Goal: Task Accomplishment & Management: Complete application form

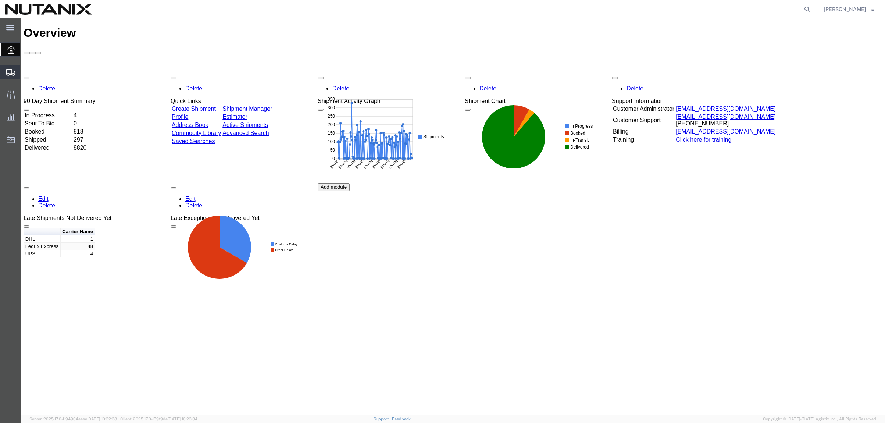
click at [0, 0] on span "Create from Template" at bounding box center [0, 0] width 0 height 0
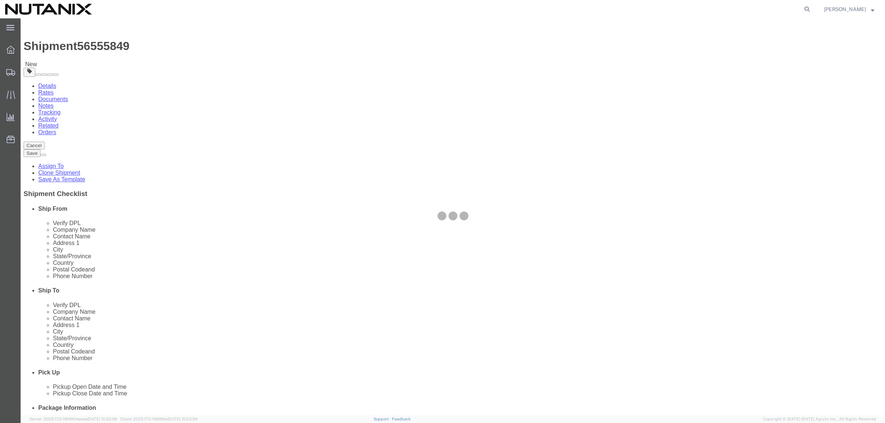
select select
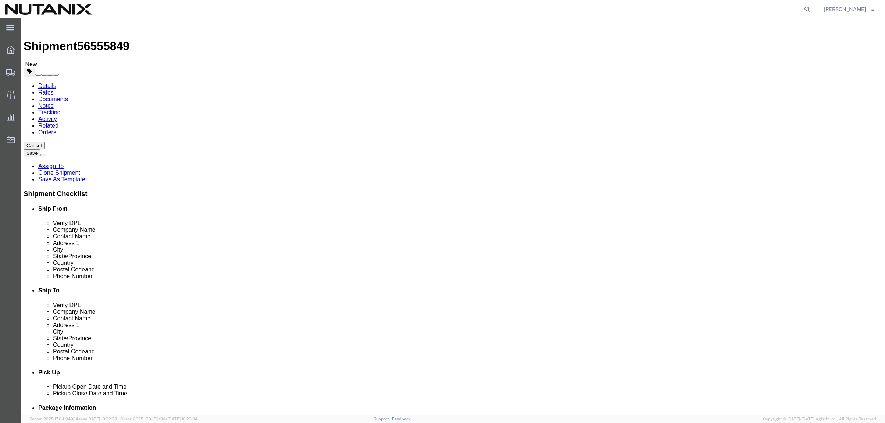
drag, startPoint x: 534, startPoint y: 136, endPoint x: 463, endPoint y: 135, distance: 70.2
click div "Company Name John Wukovits III"
paste input "McCole"
type input "John McCole"
drag, startPoint x: 556, startPoint y: 146, endPoint x: 544, endPoint y: 150, distance: 12.8
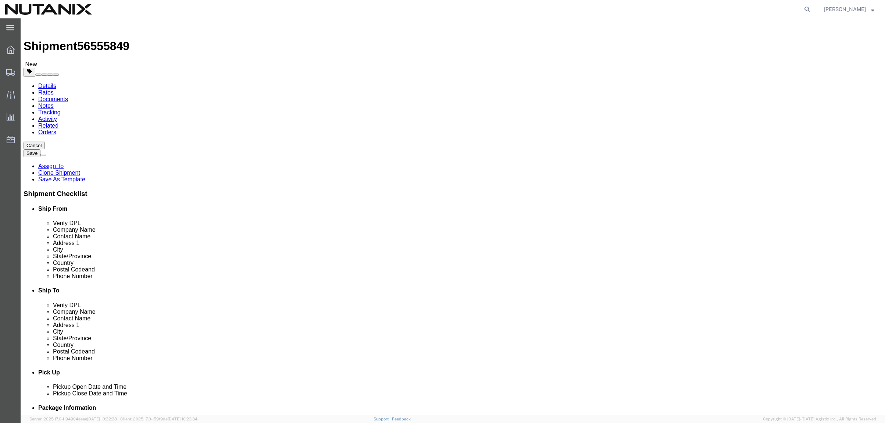
click div "Location My Profile Location AE - Dubai City AU - Australia DE - Munchen DE - O…"
click input "John Wukovits III"
drag, startPoint x: 541, startPoint y: 151, endPoint x: 435, endPoint y: 155, distance: 105.6
click div "Contact Name John Wukovits III"
paste input "McCole"
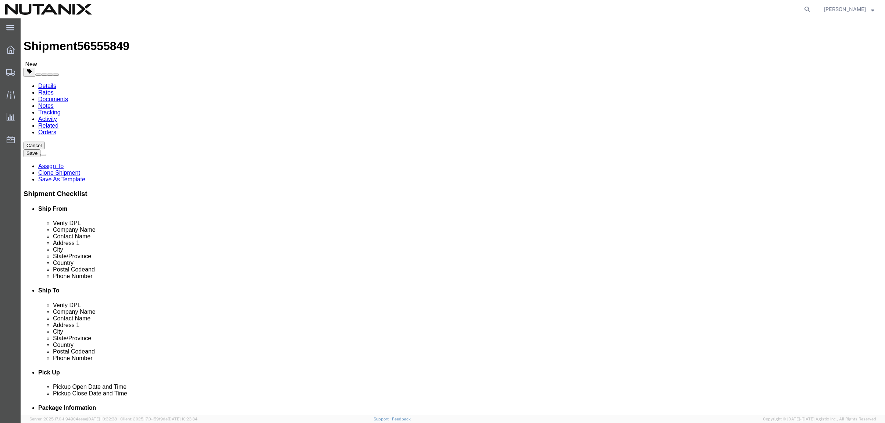
type input "John McCole"
drag, startPoint x: 546, startPoint y: 167, endPoint x: 404, endPoint y: 161, distance: 142.3
click div "Address 1 29 Nesconset Ave"
paste input "1230 Polo Run Dri"
type input "1230 Polo Run Drive"
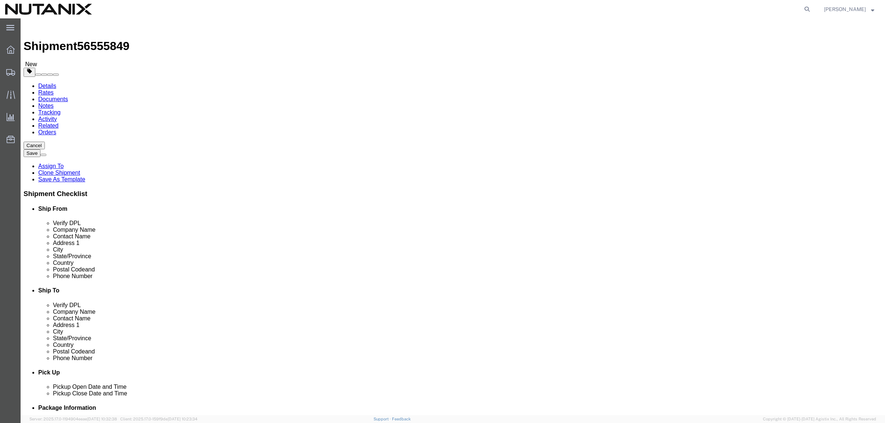
select select
drag, startPoint x: 520, startPoint y: 196, endPoint x: 401, endPoint y: 186, distance: 119.9
click div "Location My Profile Location AE - Dubai City AU - Australia DE - Munchen DE - O…"
paste input "Coatesville"
type input "Coatesville"
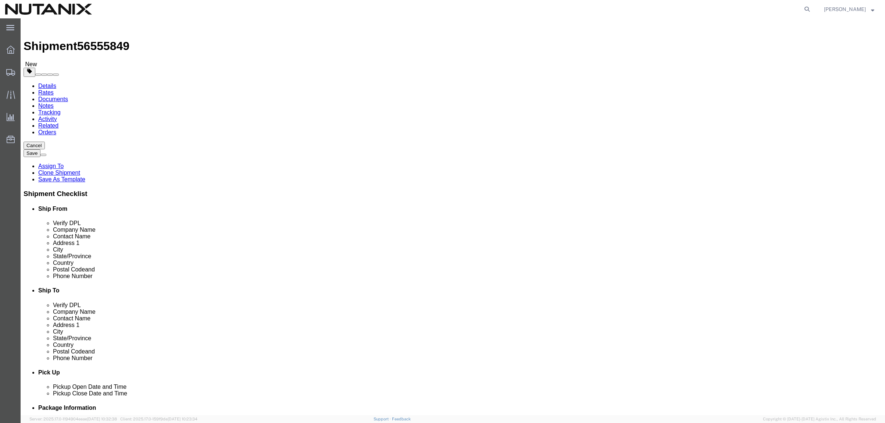
select select
type input "p"
type input "penn"
select select
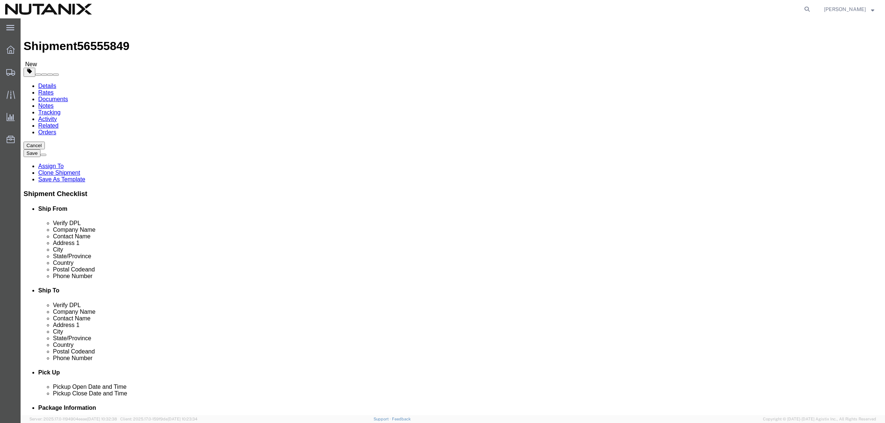
drag, startPoint x: 512, startPoint y: 236, endPoint x: 363, endPoint y: 223, distance: 149.0
click div "Location My Profile Location AE - Dubai City AU - Australia DE - Munchen DE - O…"
paste input "9320"
type input "19320"
select select
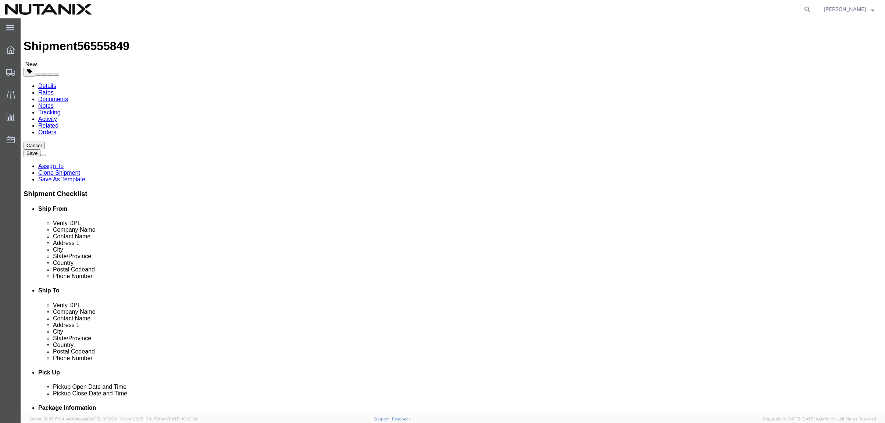
drag, startPoint x: 567, startPoint y: 255, endPoint x: 366, endPoint y: 240, distance: 202.0
click div "Location My Profile Location AE - Dubai City AU - Australia DE - Munchen DE - O…"
click input "(917) 838-5376"
drag, startPoint x: 553, startPoint y: 250, endPoint x: 376, endPoint y: 240, distance: 178.1
click div "Phone Number (917) 838-5376"
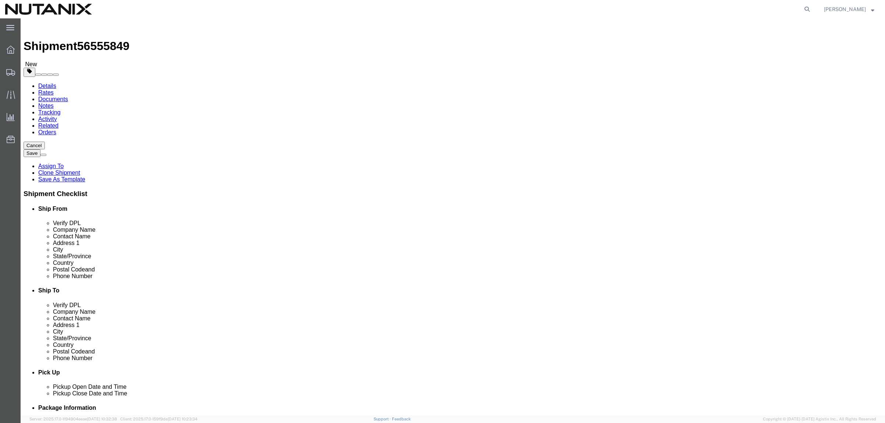
paste input "610-383-7644"
type input "610-383-7644"
drag, startPoint x: 559, startPoint y: 266, endPoint x: 385, endPoint y: 251, distance: 174.8
click div "Location My Profile Location AE - Dubai City AU - Australia DE - Munchen DE - O…"
paste input "ohn.mccole@nutanix"
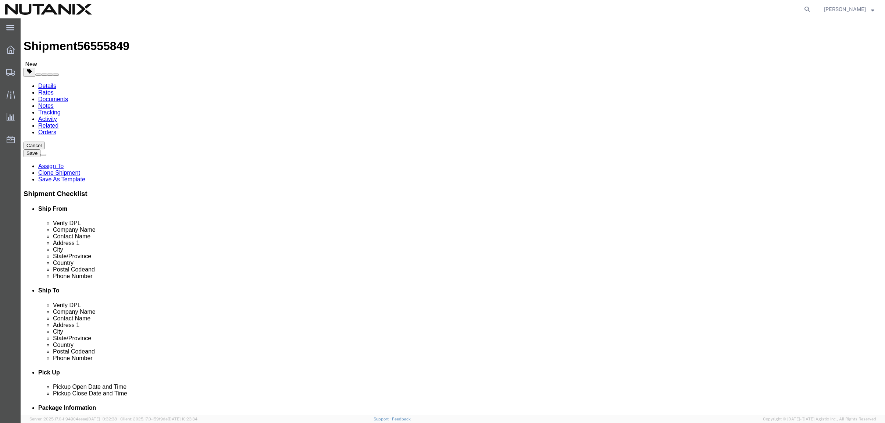
type input "john.mccole@nutanix.com"
checkbox input "true"
click div "Ship From Location Location My Profile Location AE - Dubai City AU - Australia …"
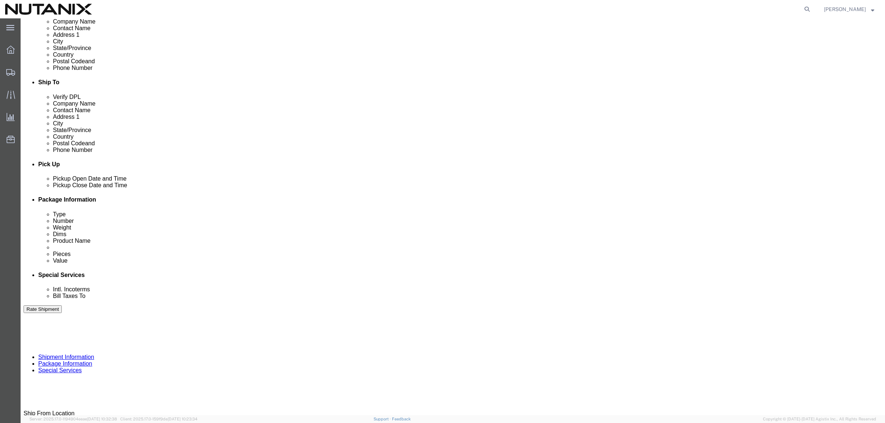
scroll to position [221, 0]
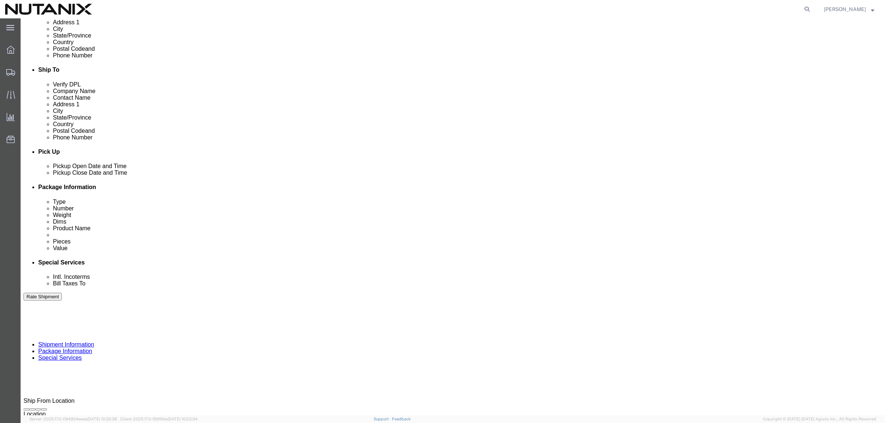
drag, startPoint x: 157, startPoint y: 234, endPoint x: 72, endPoint y: 222, distance: 85.1
click div "Select Account Type Activity ID Airline Appointment Number ASN Batch Request # …"
type input "79101"
click icon "button"
click button "Continue"
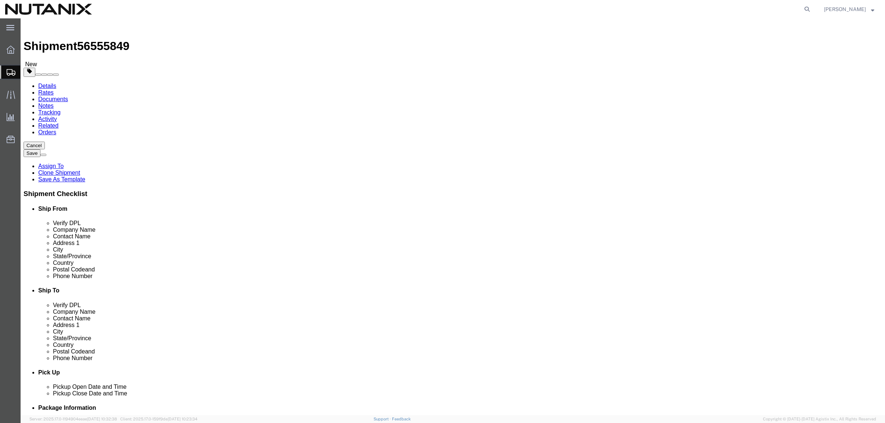
click button "Continue"
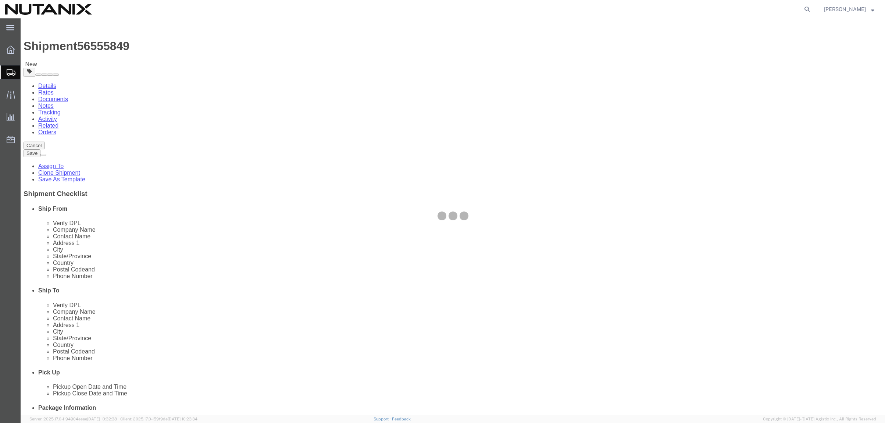
select select
select select "COSTCENTER"
select select "59656"
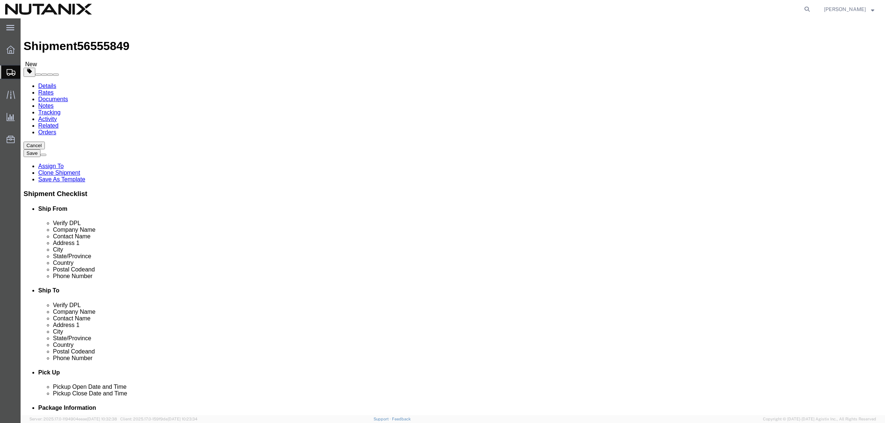
click input "Return Label Required"
checkbox input "false"
select select
click button "Rate Shipment"
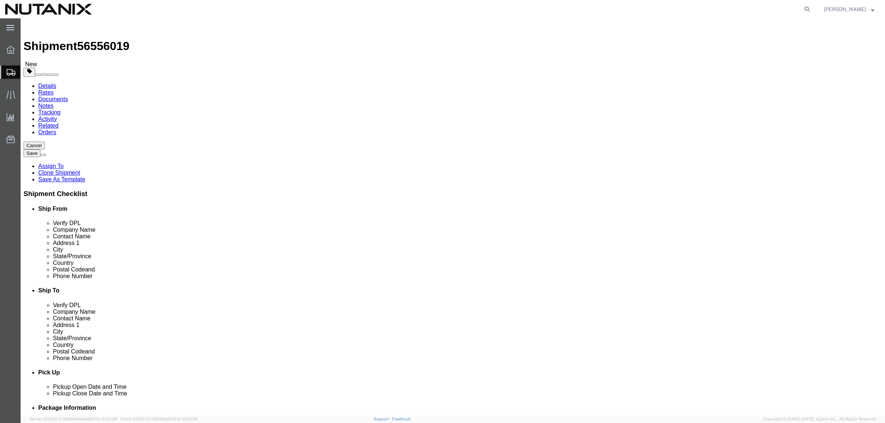
click span
type input "John McCole"
type input "1230 Polo Run Drive"
type input "Coatesville"
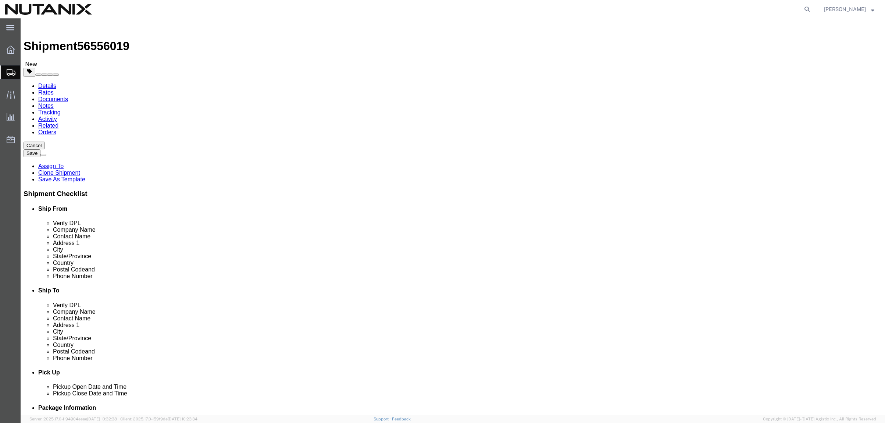
type input "19320"
type input "610-383-7644"
type input "john.mccole@nutanix.com"
type input "Nutanix HQ"
type input "Stephanie Guadron"
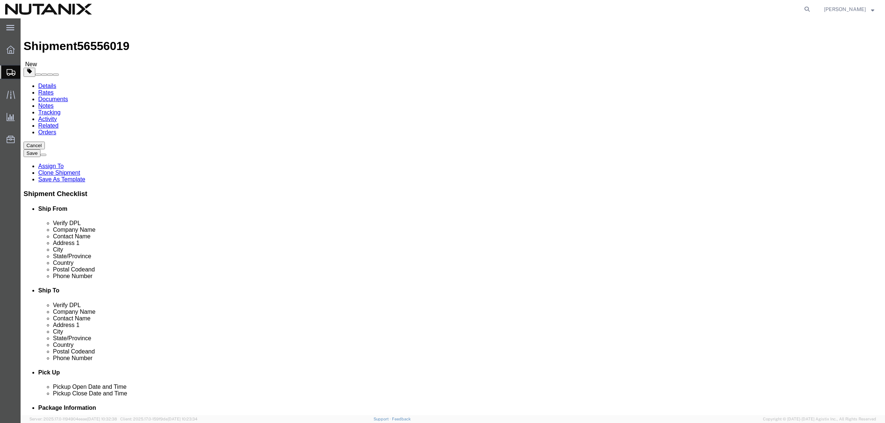
type input "1740 Technology Dr"
type input "San Jose"
type input "95110"
type input "707-686-9785"
type input "3025"
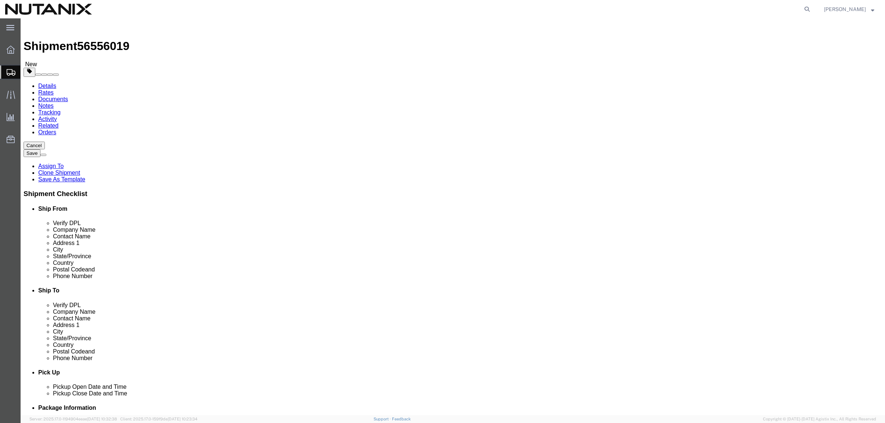
type input "stephanie.guadron@nutanix.com"
drag, startPoint x: 545, startPoint y: 153, endPoint x: 345, endPoint y: 148, distance: 200.3
click div "Ship From Location Location Select Select My Profile Location AE - Dubai City A…"
type input "joseph"
click p "- Nutanix Durham - (Joseph Walden) 701 W Main St, Ste 700, Durham, NC, 27701, US"
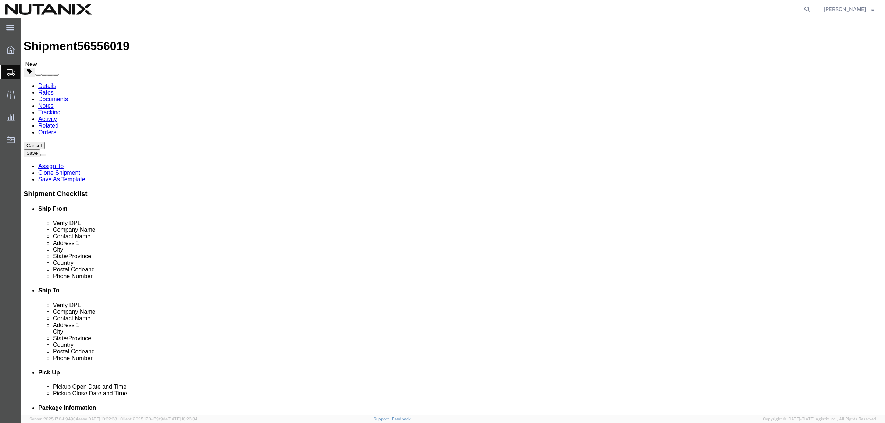
type input "Nutanix Durham"
type input "Joseph Walden"
type input "701 W Main St"
type input "Ste 700"
type input "Durham"
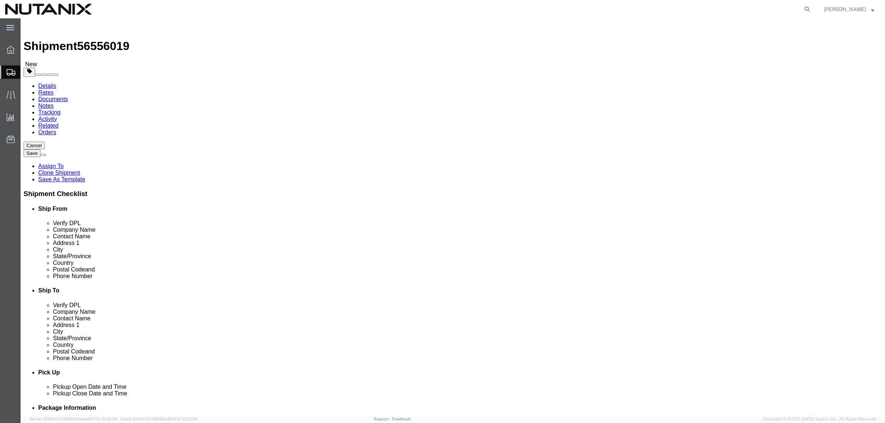
type input "27701"
type input "9194447004"
type input "joseph.walden@nutanix.com"
select select "NC"
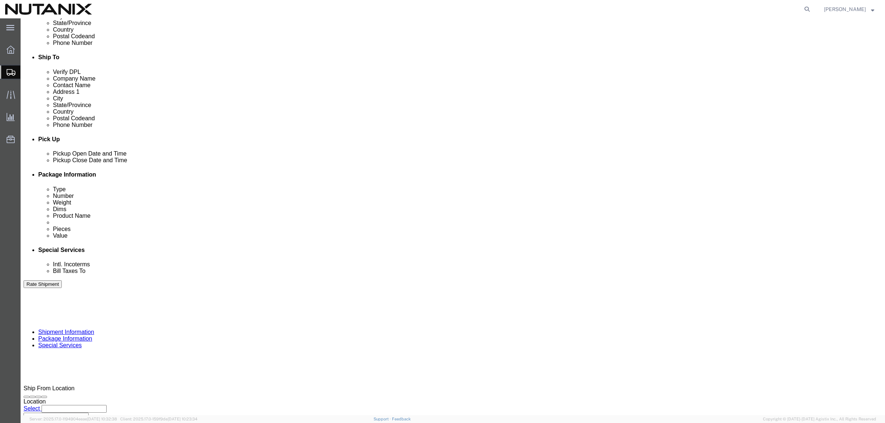
scroll to position [234, 0]
type input "Joseph Walden"
click icon
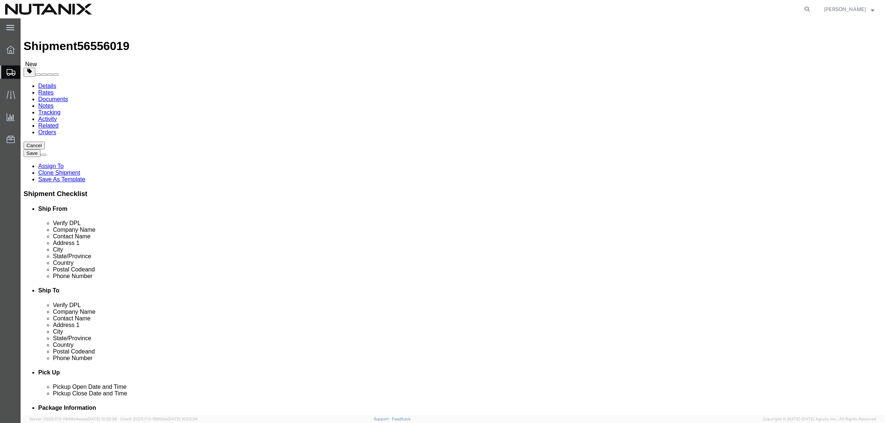
drag, startPoint x: 142, startPoint y: 172, endPoint x: 97, endPoint y: 160, distance: 47.3
click div "Package Type Select Envelope Large Box Medium Box PAK Rack Small Box Tube Your …"
type input "7"
click div "Pieces: 1.00 Each Total value: 1.00 USD"
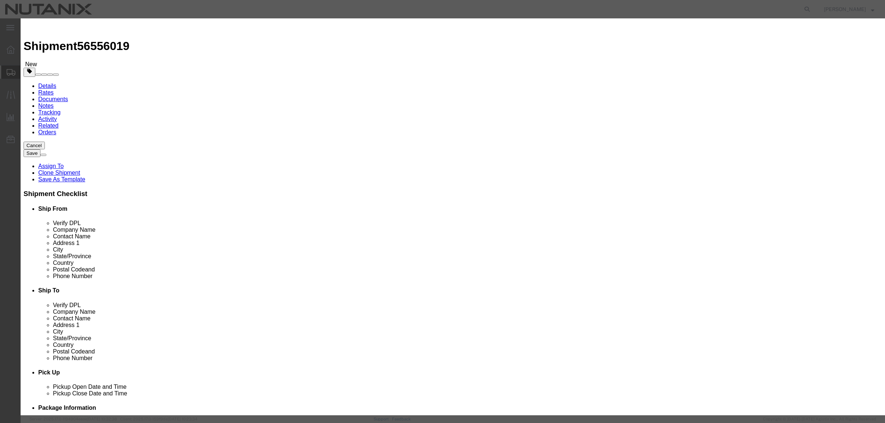
drag, startPoint x: 341, startPoint y: 54, endPoint x: 194, endPoint y: 43, distance: 147.7
click div "Edit content Commodity library Product Name Empty RLTB Pieces 1.00 Select Bag B…"
type input "IT Return"
type input "1000"
click input "IT Return"
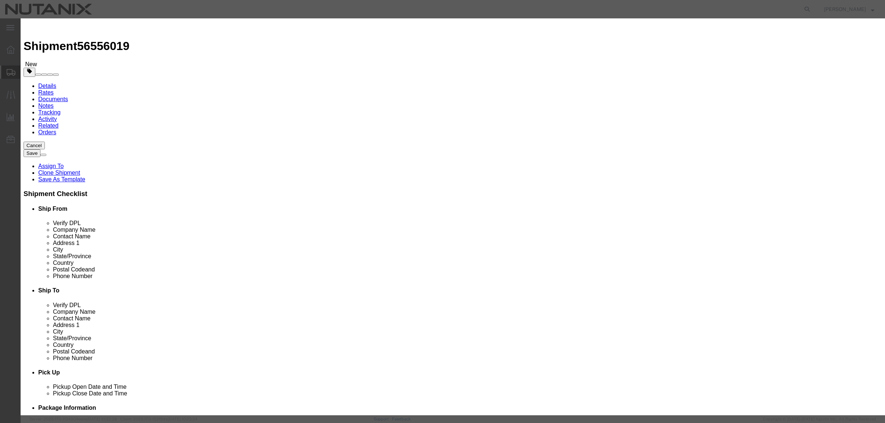
type input "Return Laptop"
click button "Save & Close"
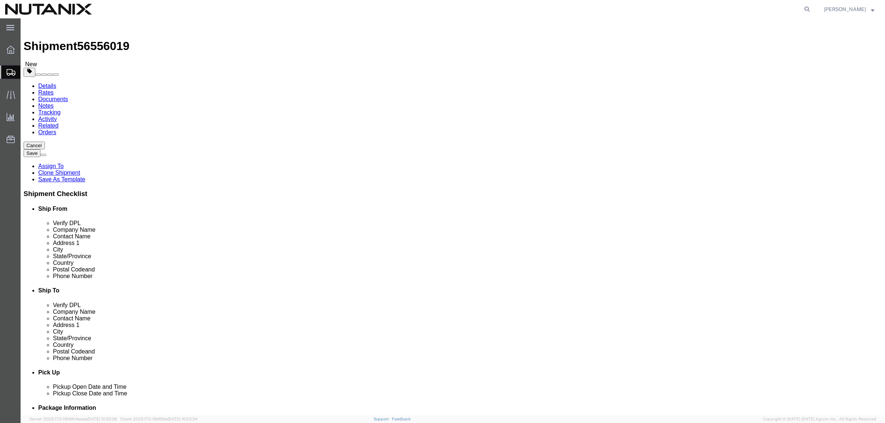
click button "Continue"
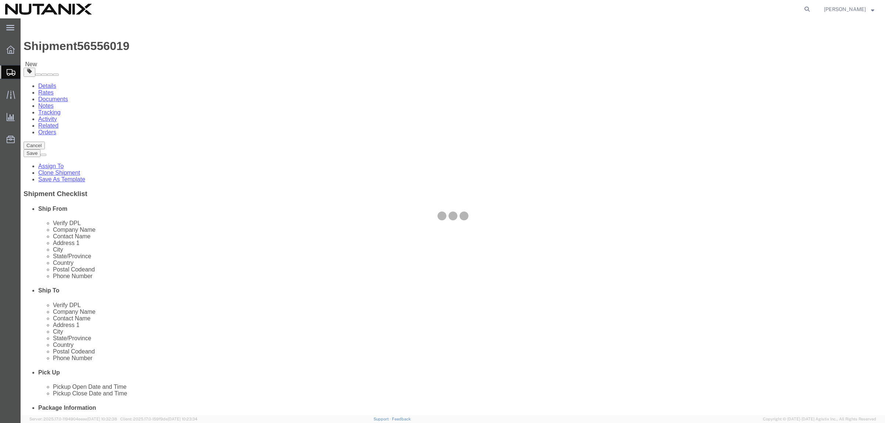
select select
select select "COSTCENTER"
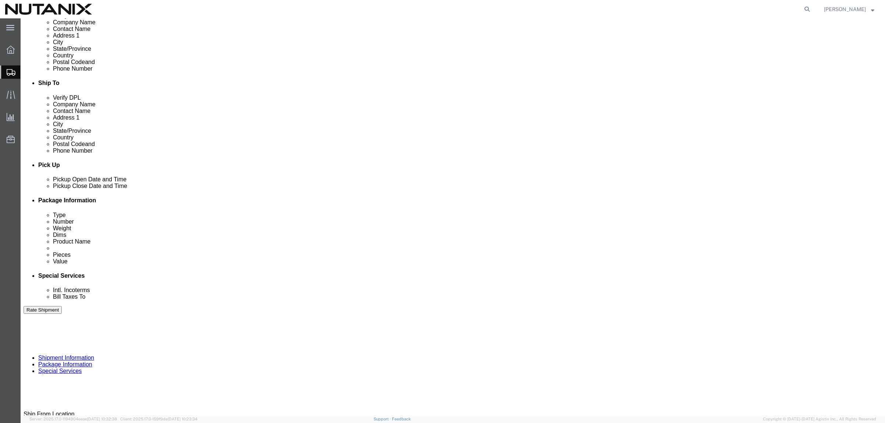
scroll to position [221, 0]
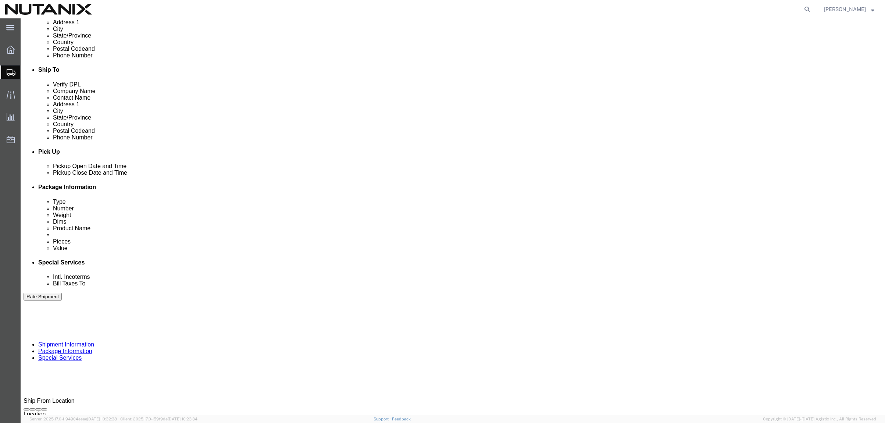
drag, startPoint x: 295, startPoint y: 202, endPoint x: 295, endPoint y: 206, distance: 4.4
click select "Select Engineering Facilities Global Training HR IT Marketing Operations Other …"
select select "59652"
click select "Select Engineering Facilities Global Training HR IT Marketing Operations Other …"
click button "Rate Shipment"
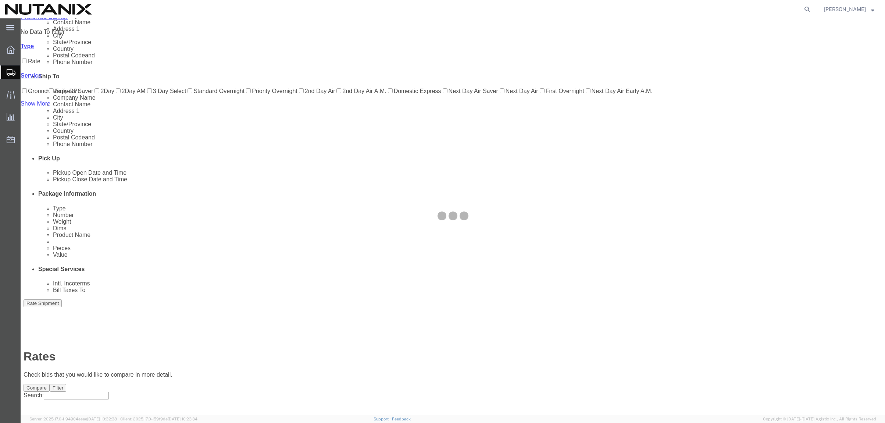
scroll to position [0, 0]
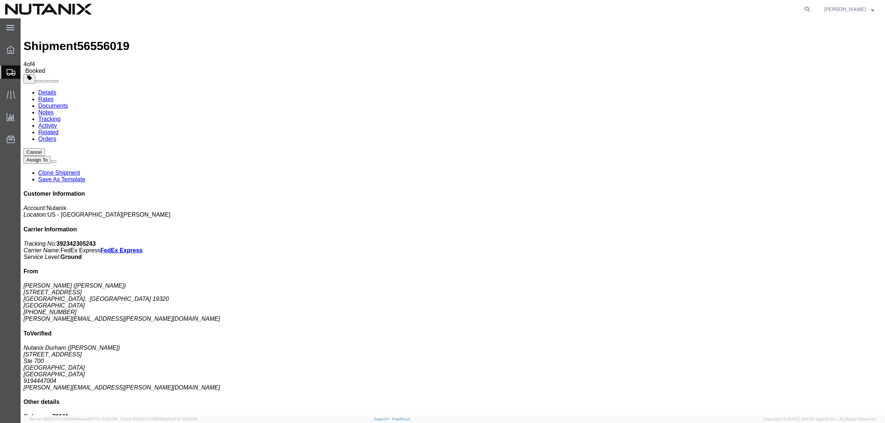
drag, startPoint x: 806, startPoint y: 6, endPoint x: 775, endPoint y: 6, distance: 31.2
click at [806, 6] on icon at bounding box center [807, 9] width 10 height 10
click at [625, 5] on input "search" at bounding box center [689, 9] width 223 height 18
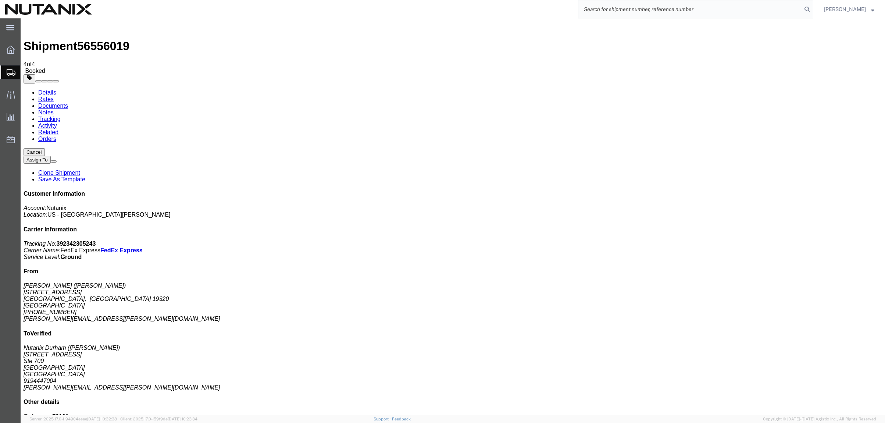
paste input "392094657053"
type input "392094657053"
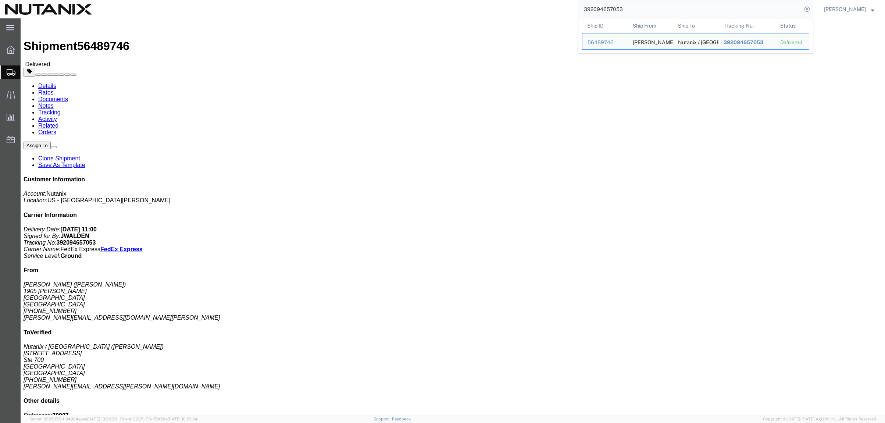
click div "1 Your Packaging Total weight: 6.00 LBS ( dim ) Tracking: 392094657053 Dimensio…"
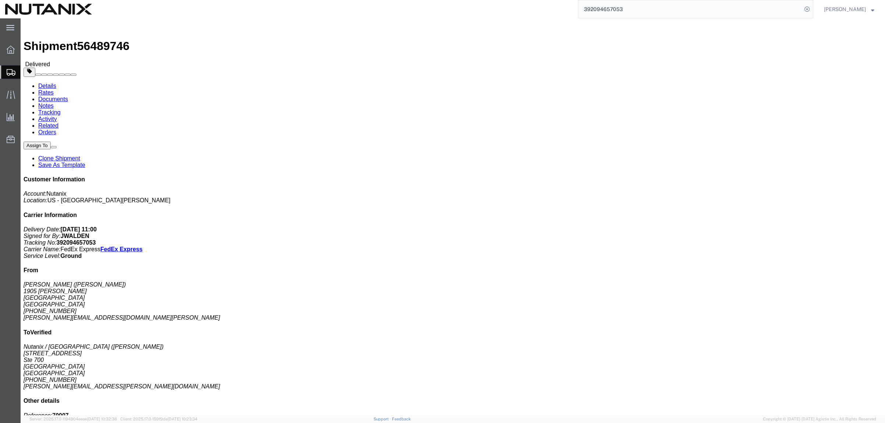
click div "Assign To Clone Shipment Save As Template"
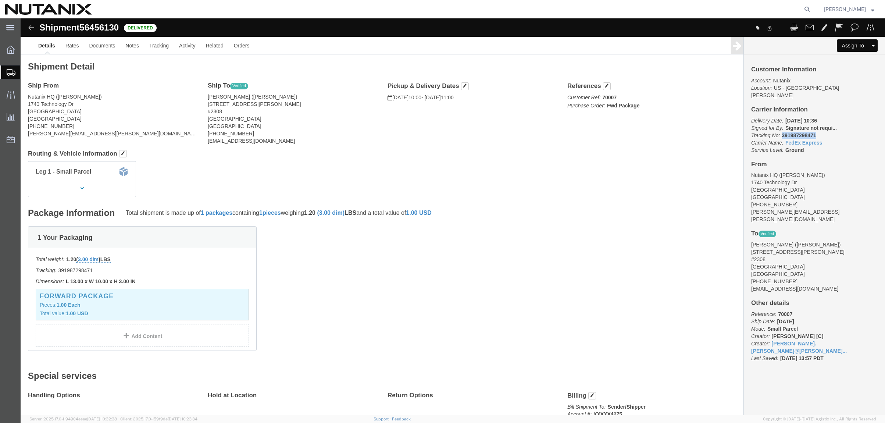
copy b "391987298471"
